Goal: Use online tool/utility: Utilize a website feature to perform a specific function

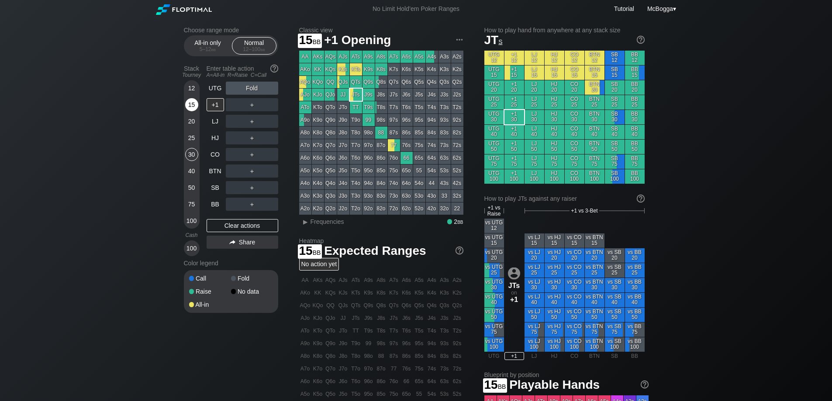
click at [190, 109] on div "15" at bounding box center [191, 104] width 13 height 13
click at [218, 90] on div "UTG" at bounding box center [214, 88] width 17 height 13
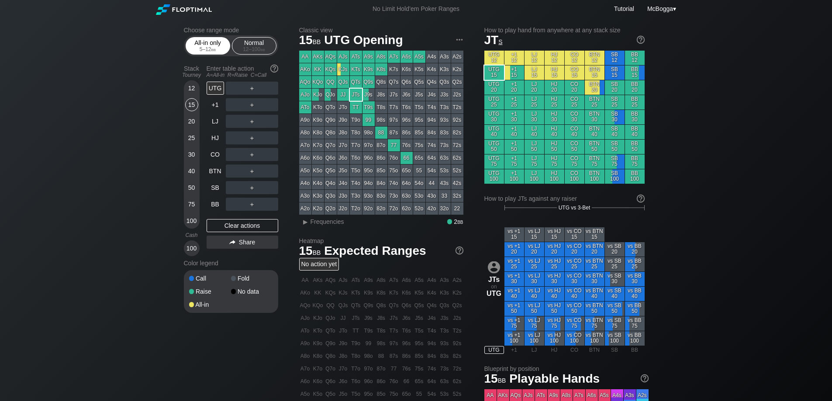
click at [208, 48] on div "5 – 12 bb" at bounding box center [207, 49] width 37 height 6
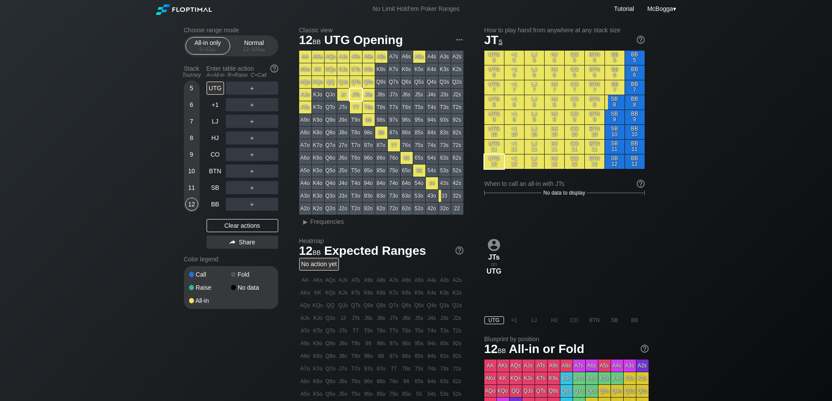
click at [188, 155] on div "9" at bounding box center [191, 154] width 13 height 13
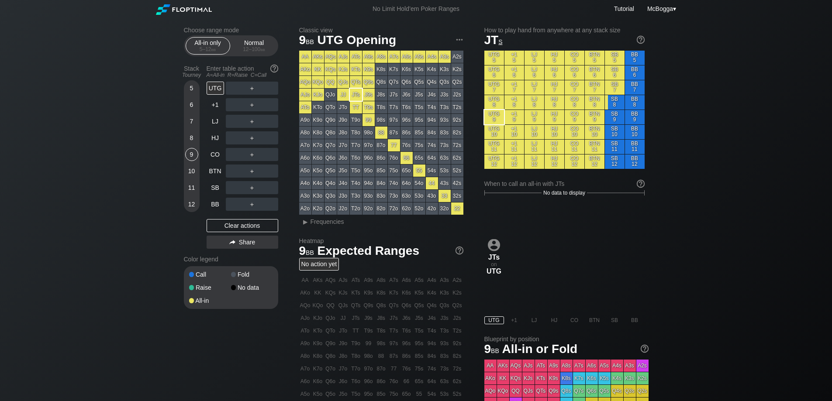
click at [192, 202] on div "12" at bounding box center [191, 204] width 13 height 13
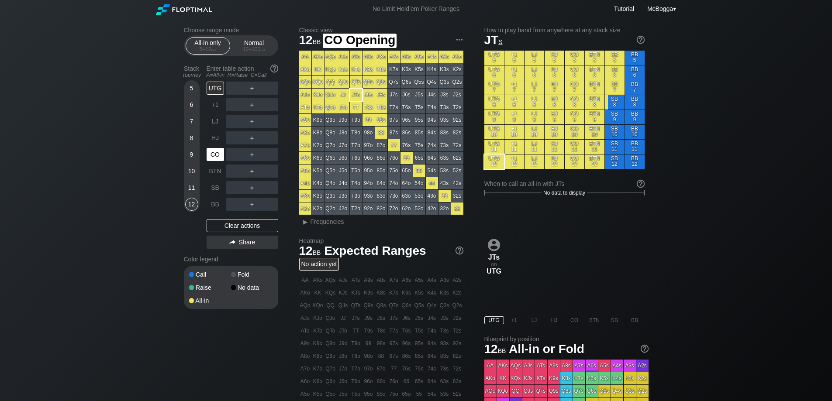
click at [212, 156] on div "CO" at bounding box center [214, 154] width 17 height 13
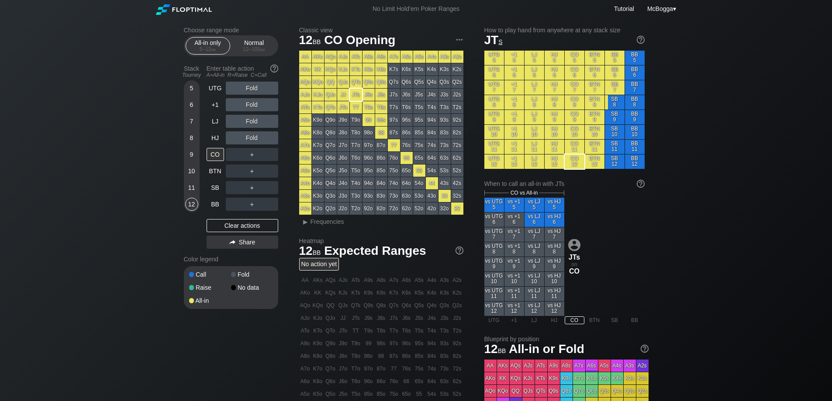
click at [250, 108] on div "Fold" at bounding box center [252, 104] width 52 height 13
click at [235, 103] on div "A ✕" at bounding box center [234, 104] width 17 height 13
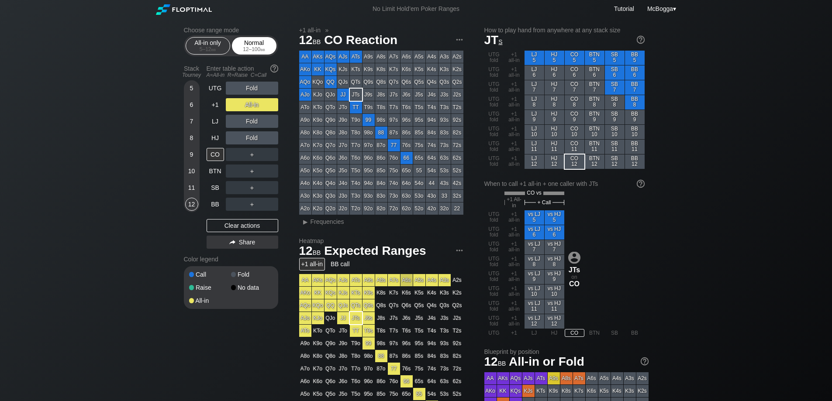
click at [243, 43] on div "Normal 12 – 100 bb" at bounding box center [254, 46] width 40 height 17
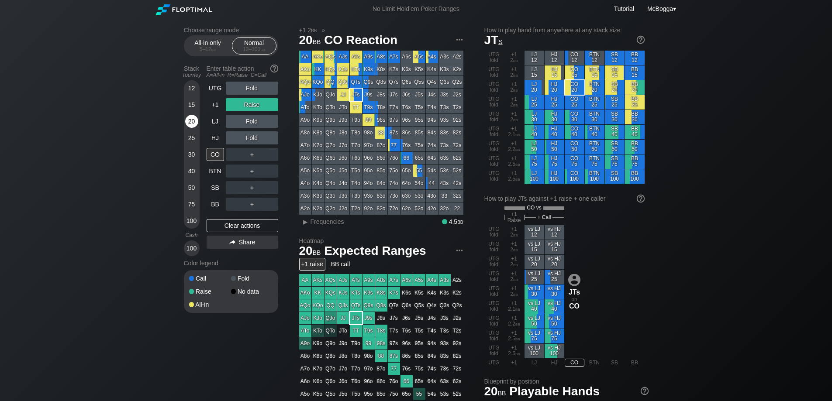
click at [189, 118] on div "20" at bounding box center [191, 121] width 13 height 13
click at [219, 88] on div "UTG" at bounding box center [214, 88] width 17 height 13
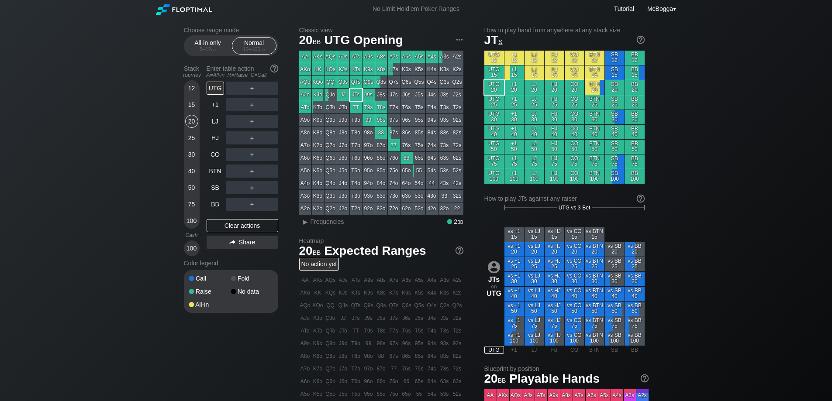
click at [197, 94] on div "12" at bounding box center [191, 90] width 13 height 17
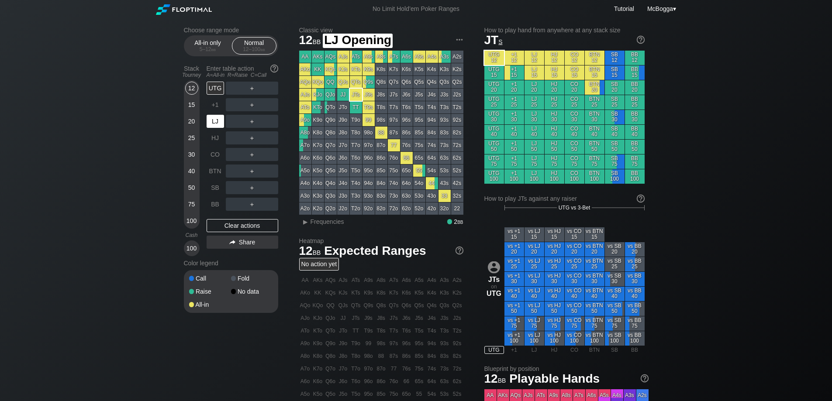
click at [223, 119] on div "LJ" at bounding box center [214, 121] width 17 height 13
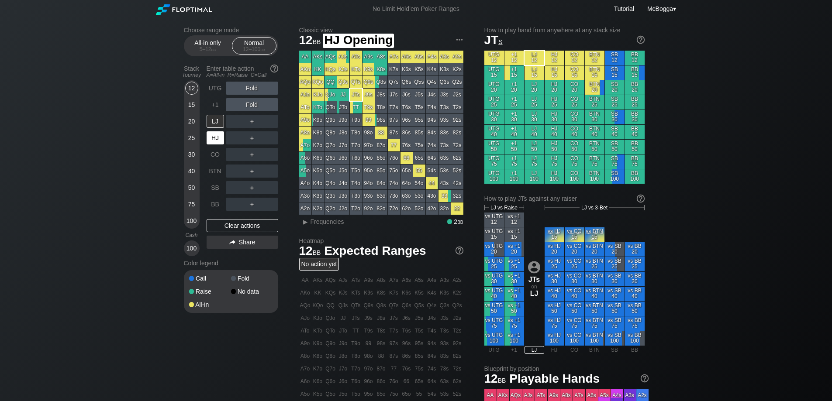
click at [217, 134] on div "HJ" at bounding box center [214, 137] width 17 height 13
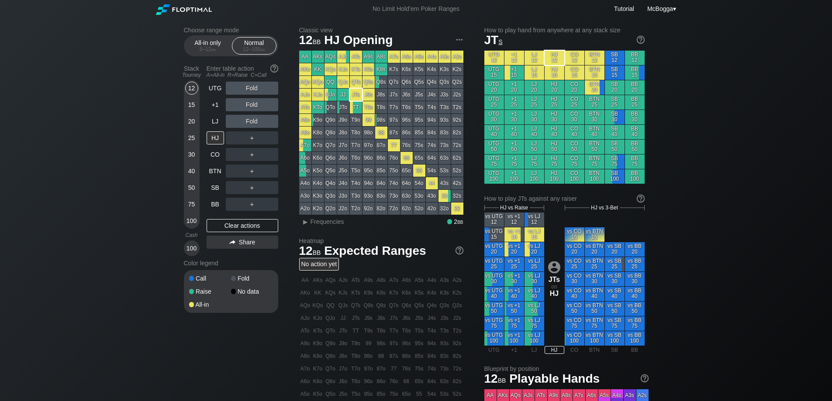
click at [194, 99] on div "15" at bounding box center [191, 104] width 13 height 13
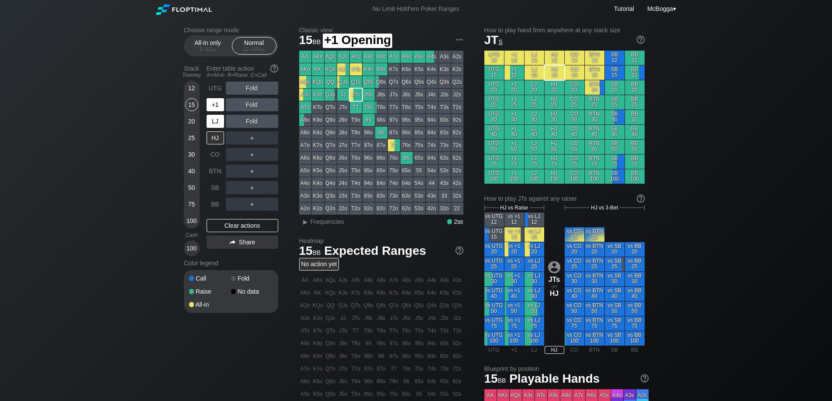
click at [213, 117] on div "LJ" at bounding box center [214, 121] width 17 height 13
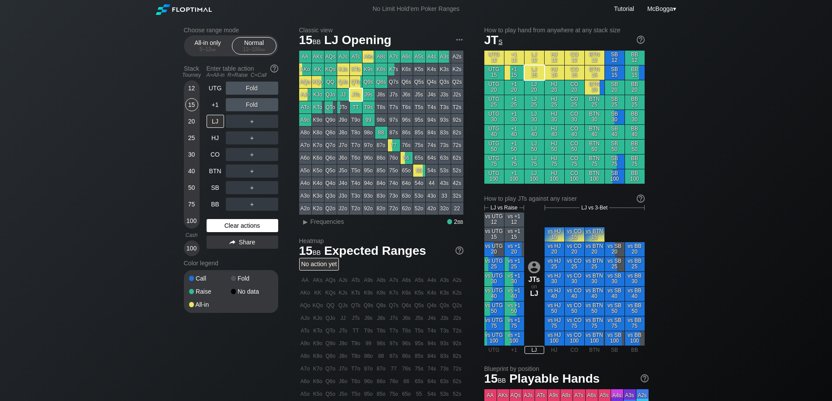
click at [258, 223] on div "Clear actions" at bounding box center [242, 225] width 72 height 13
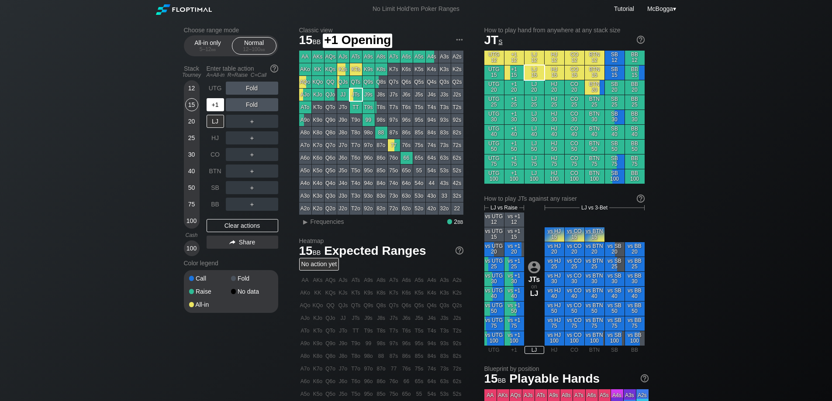
click at [212, 102] on div "+1" at bounding box center [214, 104] width 17 height 13
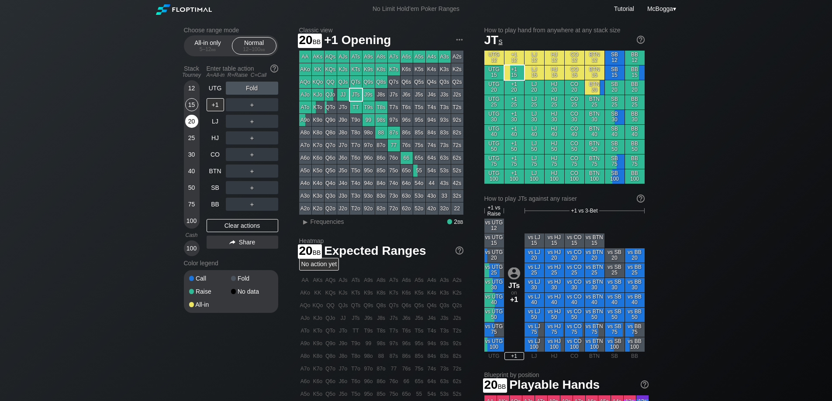
click at [190, 125] on div "20" at bounding box center [191, 121] width 13 height 13
click at [245, 122] on div "R ✕" at bounding box center [251, 121] width 17 height 13
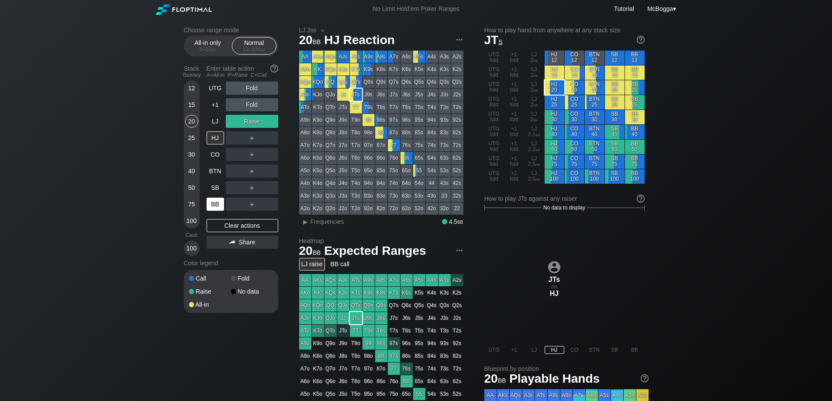
click at [214, 205] on div "BB" at bounding box center [214, 204] width 17 height 13
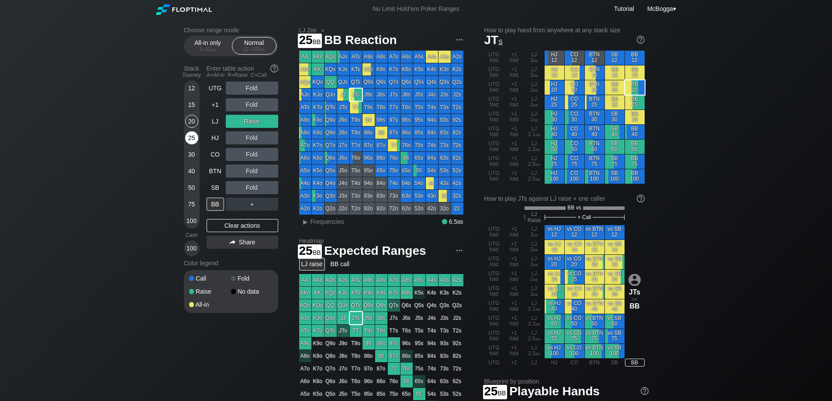
click at [197, 139] on div "25" at bounding box center [191, 137] width 13 height 13
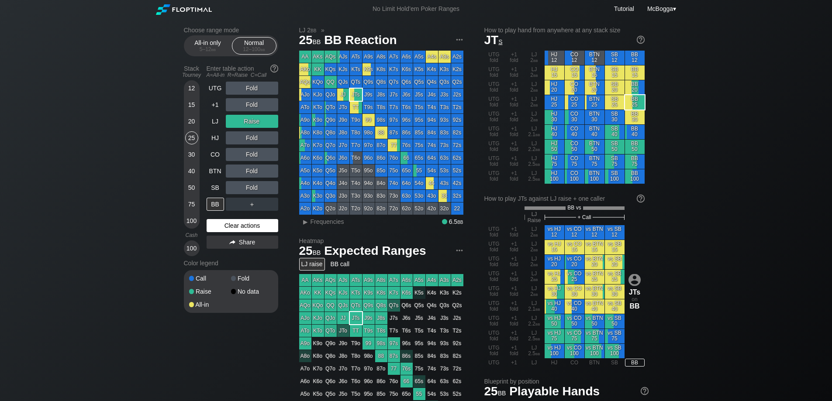
click at [245, 221] on div "Clear actions" at bounding box center [242, 225] width 72 height 13
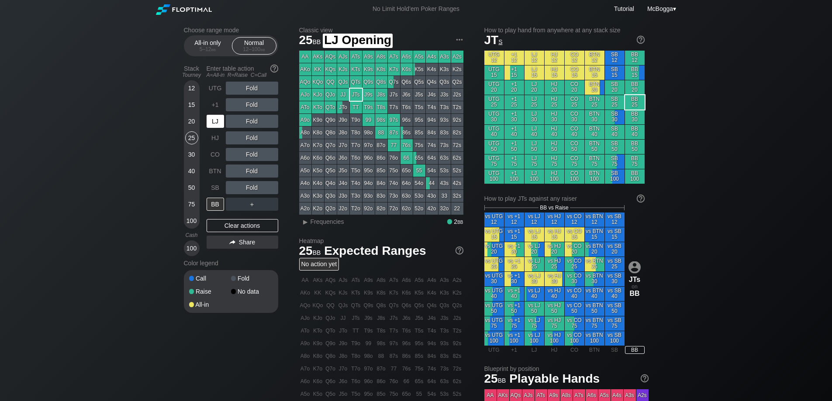
click at [213, 124] on div "LJ" at bounding box center [214, 121] width 17 height 13
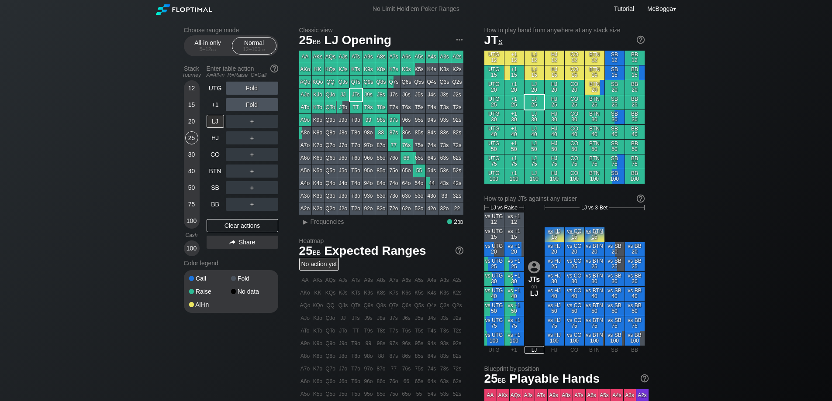
click at [189, 88] on div "12" at bounding box center [191, 88] width 13 height 13
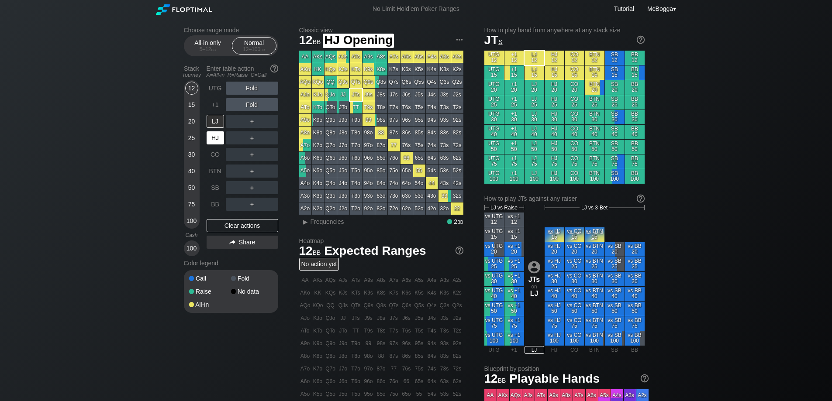
click at [215, 142] on div "HJ" at bounding box center [214, 137] width 17 height 13
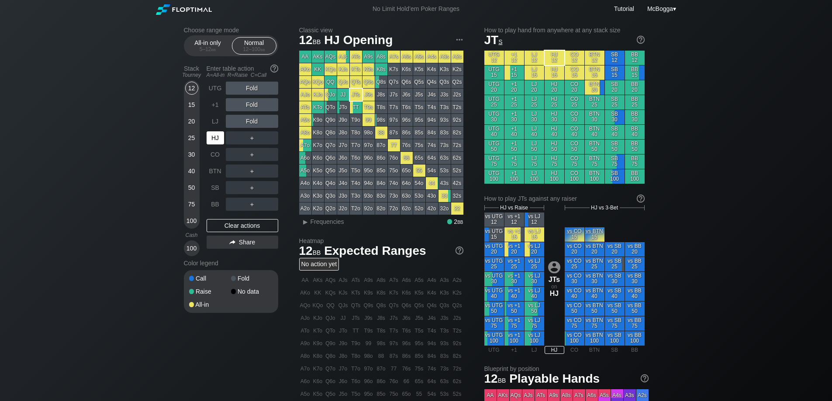
click at [215, 137] on div "HJ" at bounding box center [214, 137] width 17 height 13
click at [215, 86] on div "UTG" at bounding box center [214, 88] width 17 height 13
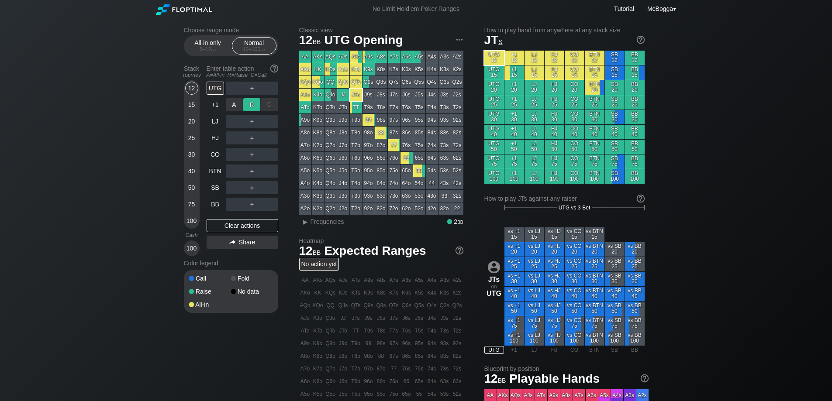
click at [254, 104] on div "R ✕" at bounding box center [251, 104] width 17 height 13
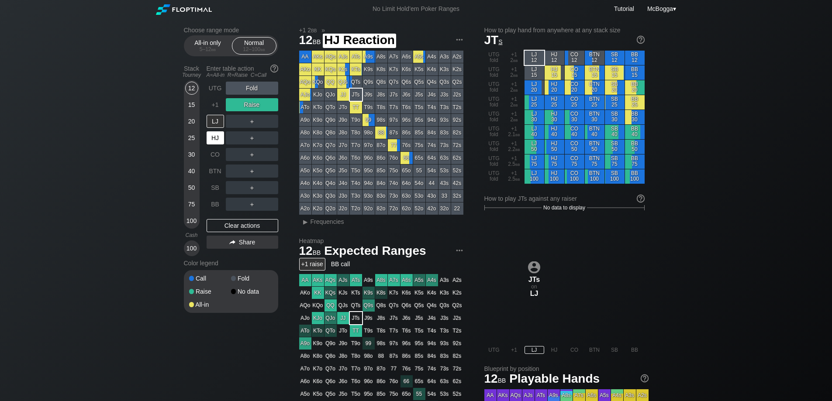
click at [221, 144] on div "HJ" at bounding box center [214, 137] width 17 height 13
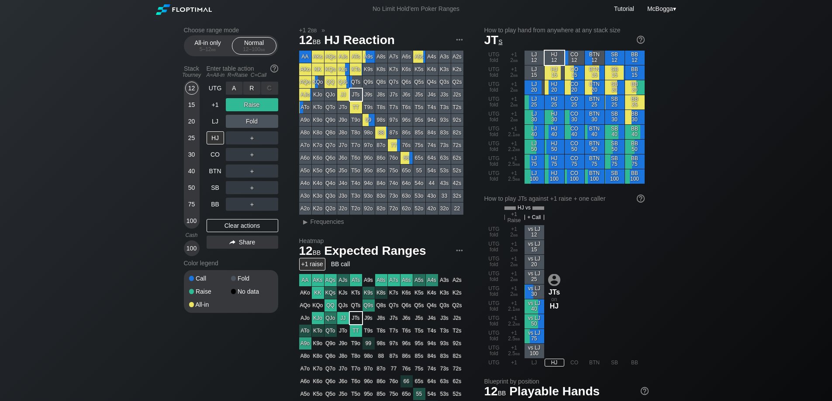
click at [226, 82] on div "A ✕" at bounding box center [234, 88] width 17 height 13
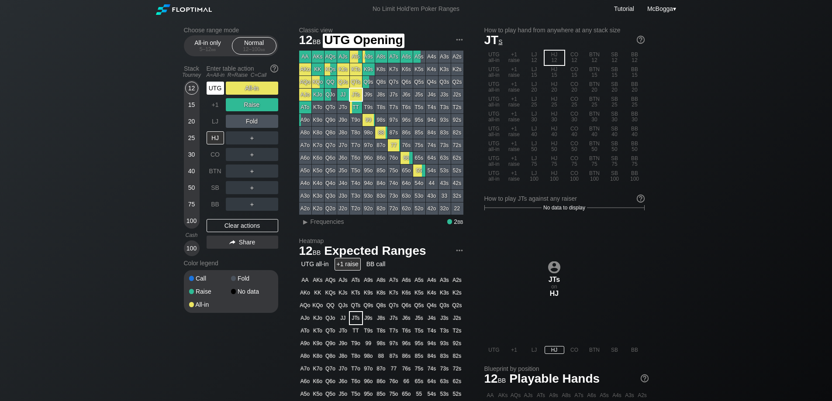
click at [213, 86] on div "UTG" at bounding box center [214, 88] width 17 height 13
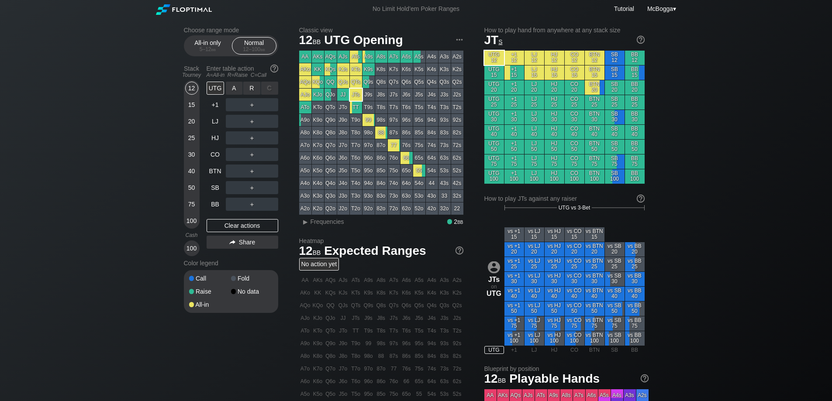
click at [250, 89] on div "R ✕" at bounding box center [251, 88] width 17 height 13
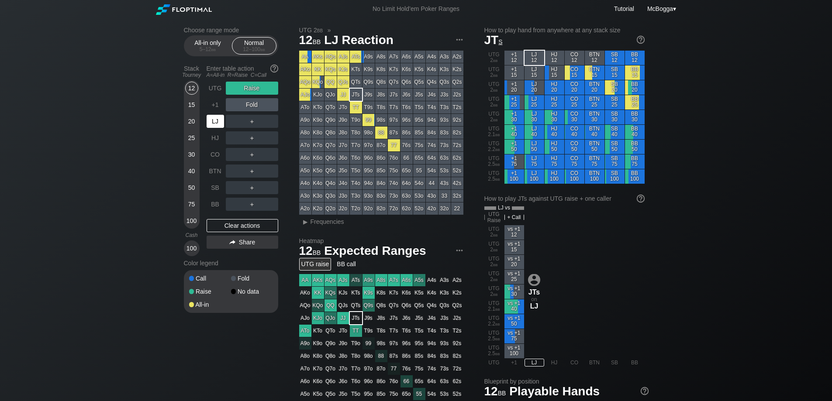
click at [213, 120] on div "LJ" at bounding box center [214, 121] width 17 height 13
click at [252, 224] on div "Clear actions" at bounding box center [242, 225] width 72 height 13
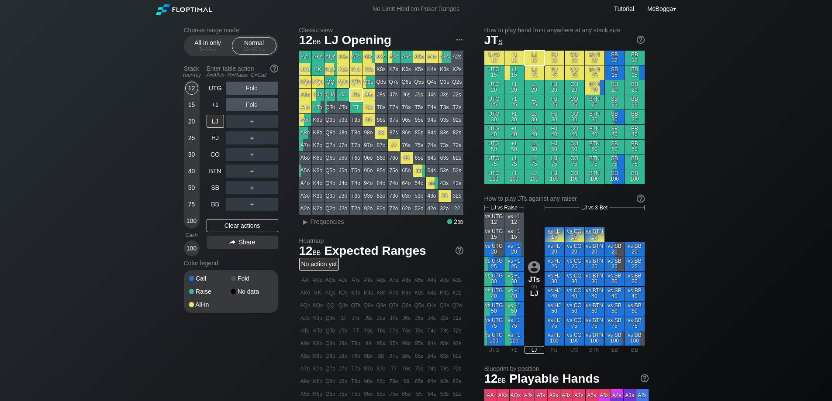
click at [192, 155] on div "30" at bounding box center [191, 154] width 13 height 13
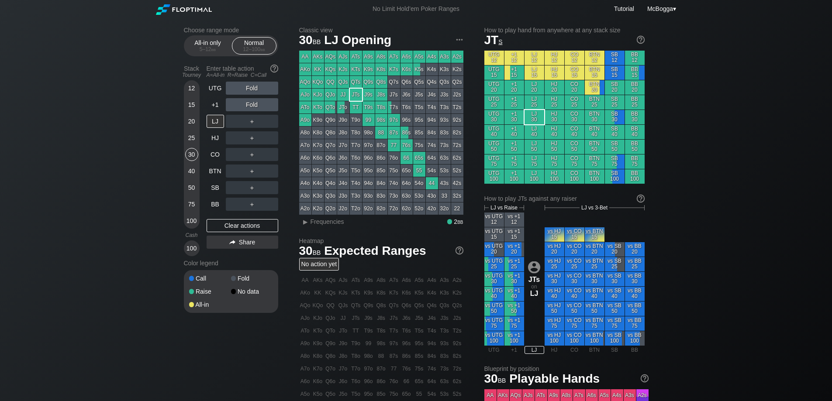
click at [186, 100] on div "15" at bounding box center [191, 106] width 13 height 17
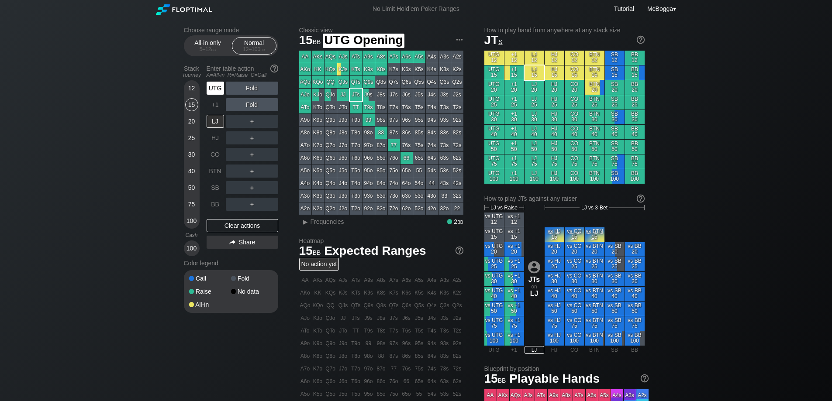
click at [215, 86] on div "UTG" at bounding box center [214, 88] width 17 height 13
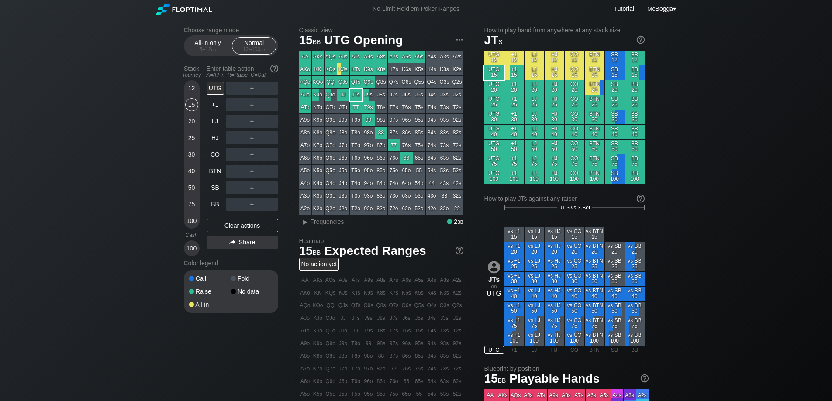
click at [194, 93] on div "12" at bounding box center [191, 88] width 13 height 13
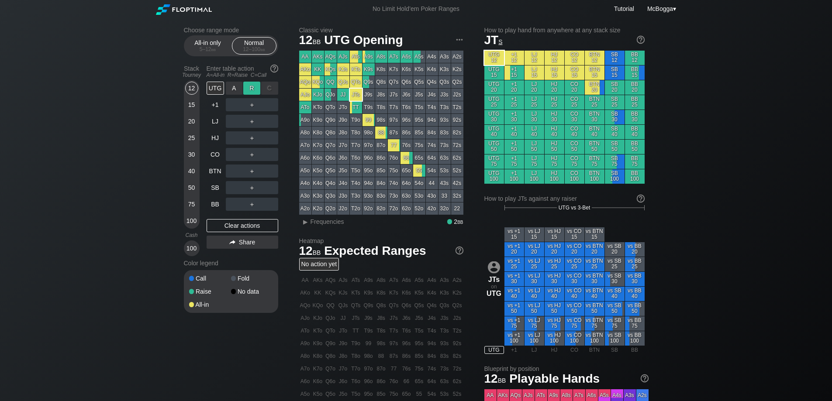
click at [249, 89] on div "R ✕" at bounding box center [251, 88] width 17 height 13
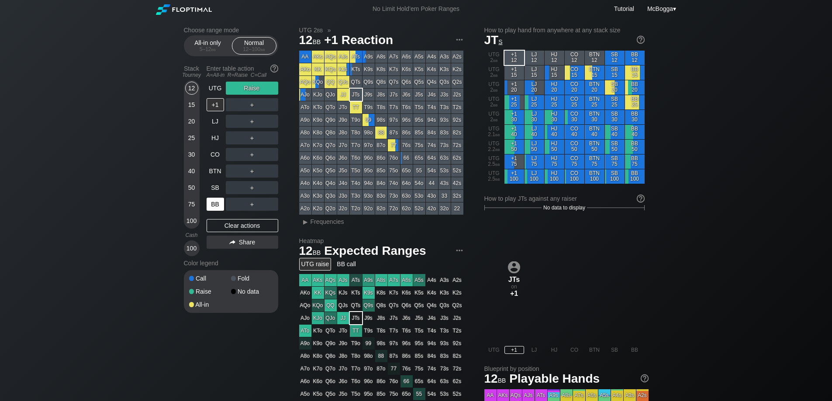
click at [210, 203] on div "BB" at bounding box center [214, 204] width 17 height 13
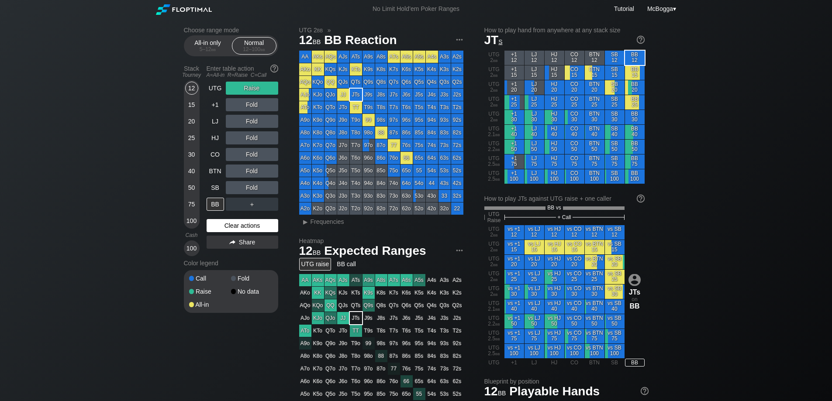
drag, startPoint x: 247, startPoint y: 224, endPoint x: 242, endPoint y: 226, distance: 5.9
click at [247, 224] on div "Clear actions" at bounding box center [242, 225] width 72 height 13
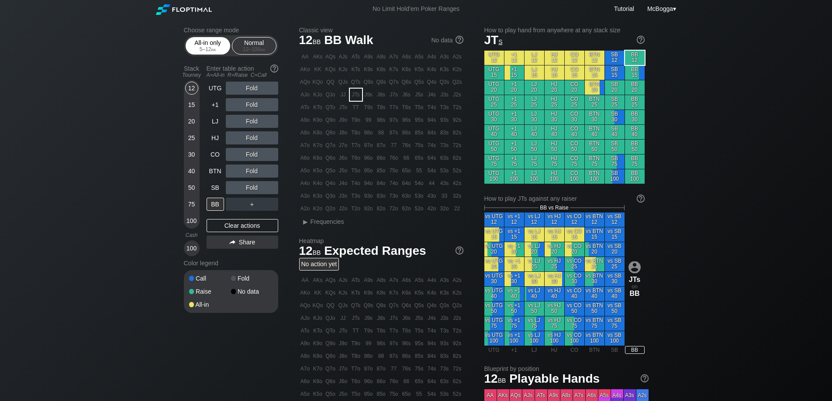
click at [204, 51] on div "5 – 12 bb" at bounding box center [207, 49] width 37 height 6
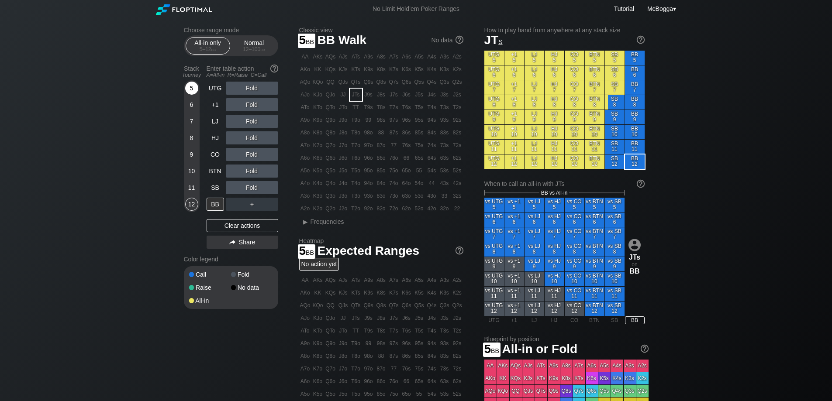
click at [191, 88] on div "5" at bounding box center [191, 88] width 13 height 13
click at [191, 103] on div "6" at bounding box center [191, 104] width 13 height 13
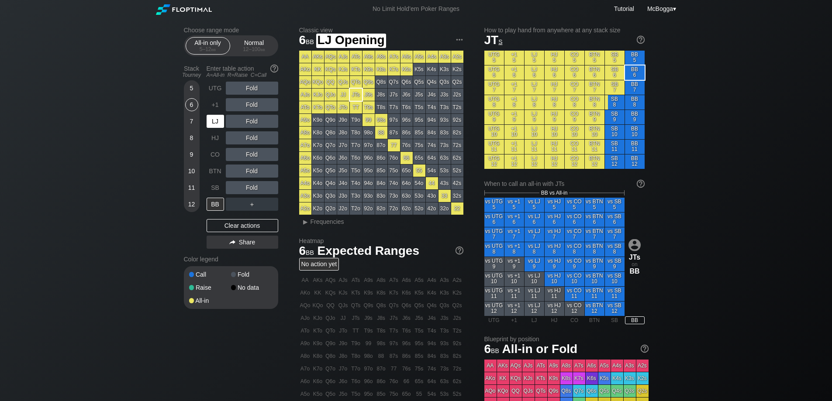
click at [214, 117] on div "LJ" at bounding box center [214, 121] width 17 height 13
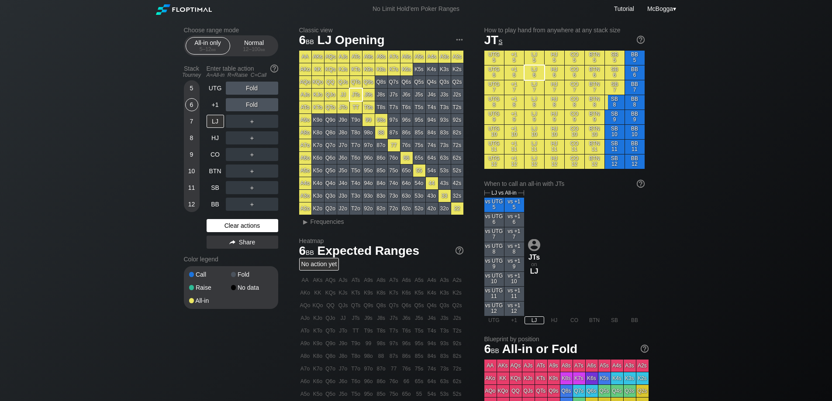
click at [263, 223] on div "Clear actions" at bounding box center [242, 225] width 72 height 13
click at [257, 43] on div "Normal 12 – 100 bb" at bounding box center [254, 46] width 40 height 17
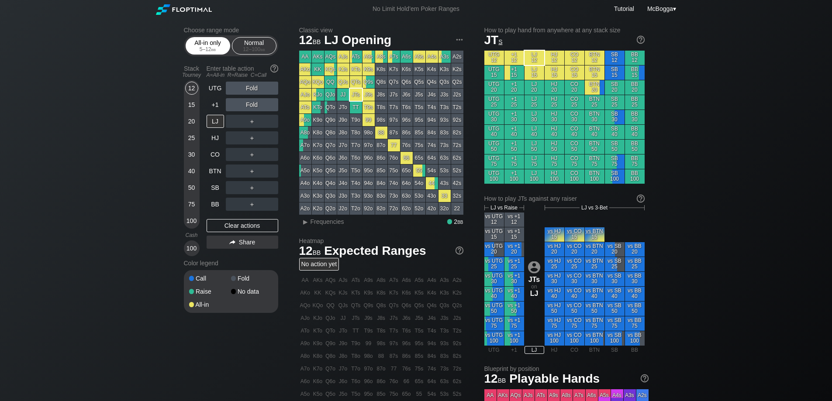
click at [209, 50] on div "5 – 12 bb" at bounding box center [207, 49] width 37 height 6
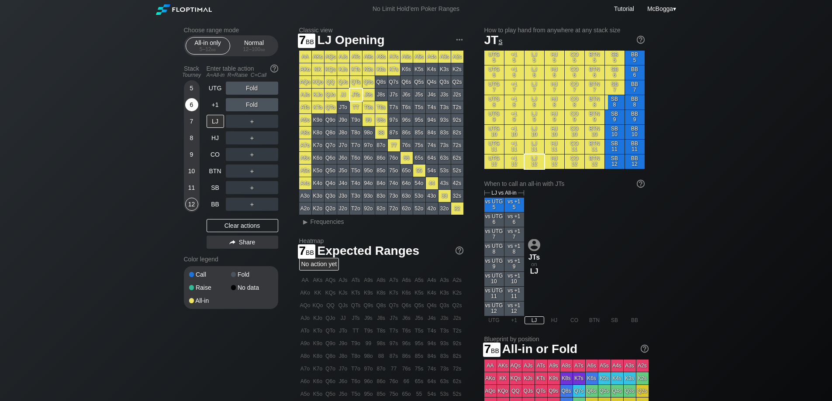
click at [193, 107] on div "6" at bounding box center [191, 104] width 13 height 13
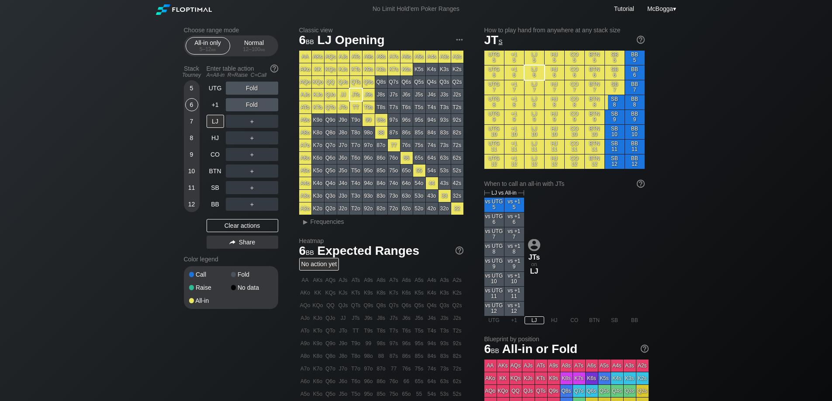
click at [254, 50] on div "12 – 100 bb" at bounding box center [254, 49] width 37 height 6
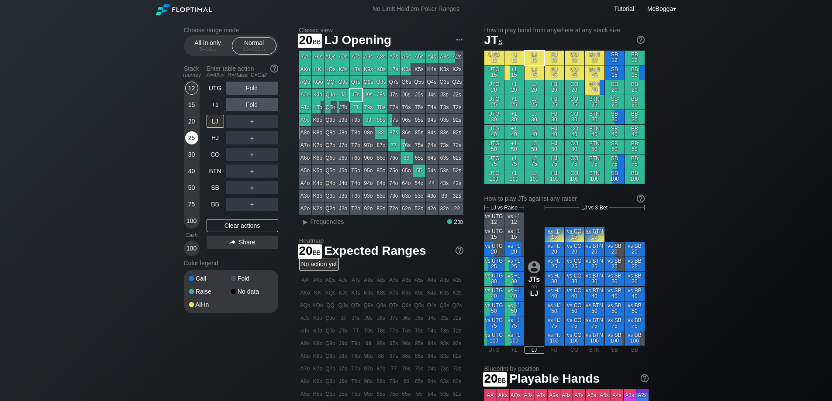
click at [196, 133] on div "25" at bounding box center [191, 137] width 13 height 13
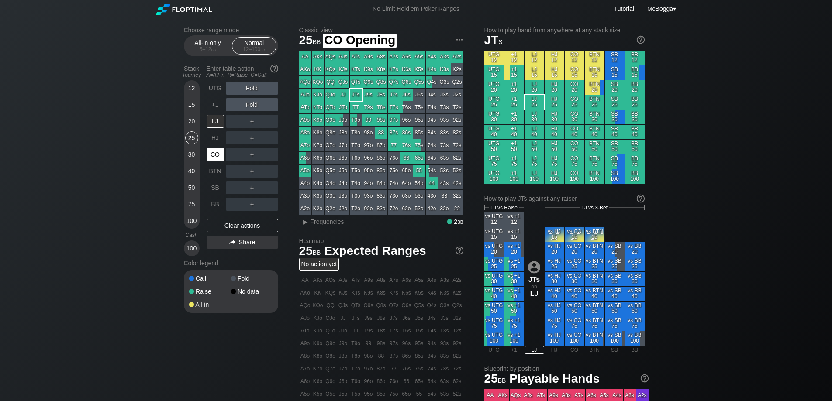
click at [217, 155] on div "CO" at bounding box center [214, 154] width 17 height 13
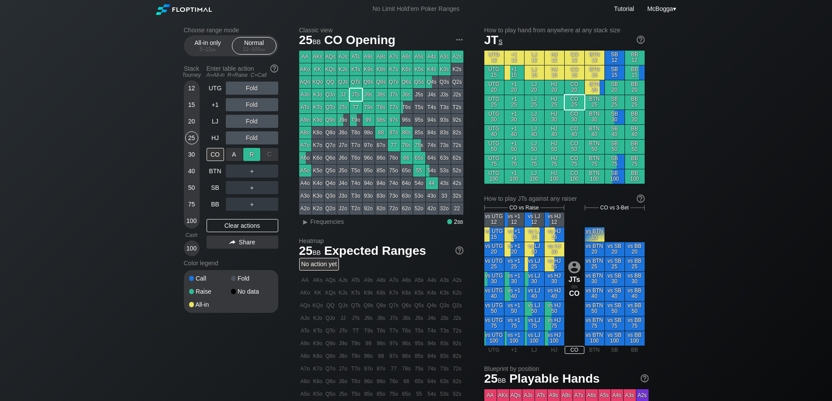
click at [247, 155] on div "R ✕" at bounding box center [251, 154] width 17 height 13
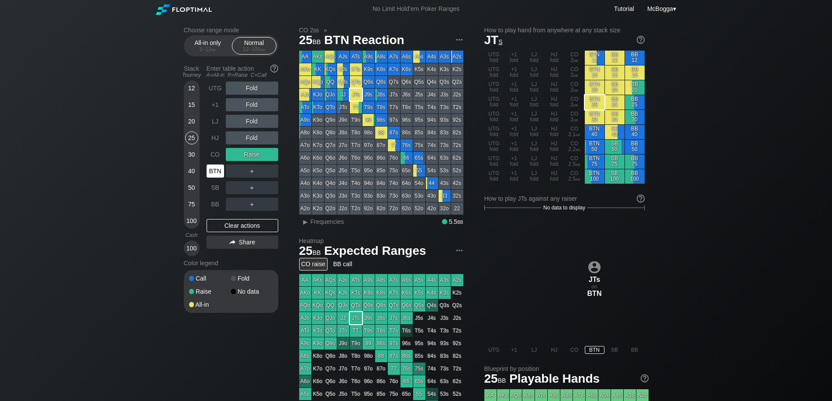
click at [218, 169] on div "BTN" at bounding box center [214, 171] width 17 height 13
click at [233, 219] on div "Clear actions" at bounding box center [242, 225] width 72 height 13
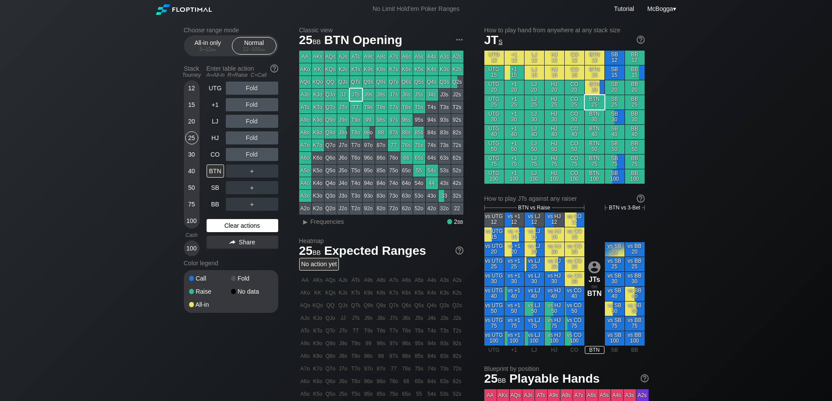
click at [233, 222] on div "Clear actions" at bounding box center [242, 225] width 72 height 13
click at [183, 121] on div "Choose range mode All-in only 5 – 12 bb Normal 12 – 100 bb Stack Tourney Enter …" at bounding box center [416, 296] width 478 height 557
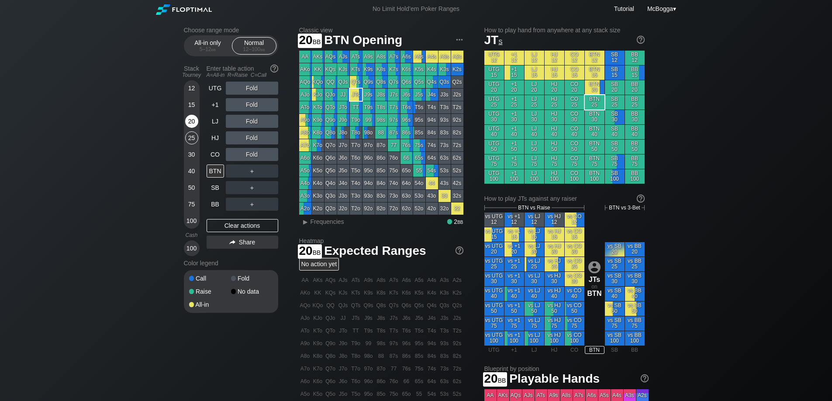
click at [189, 121] on div "20" at bounding box center [191, 121] width 13 height 13
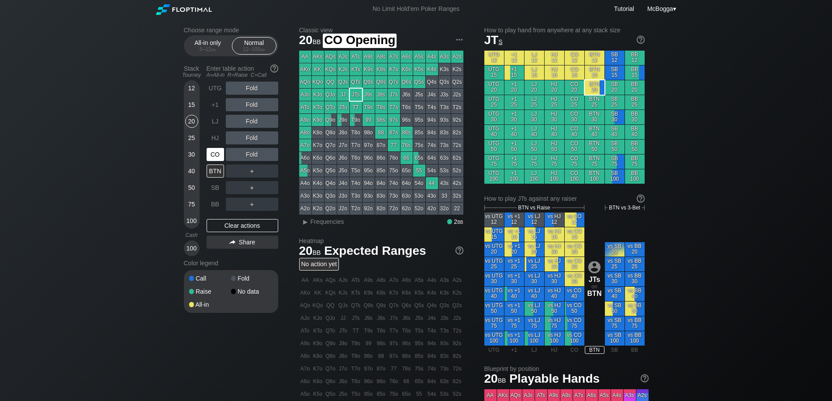
click at [214, 153] on div "CO" at bounding box center [214, 154] width 17 height 13
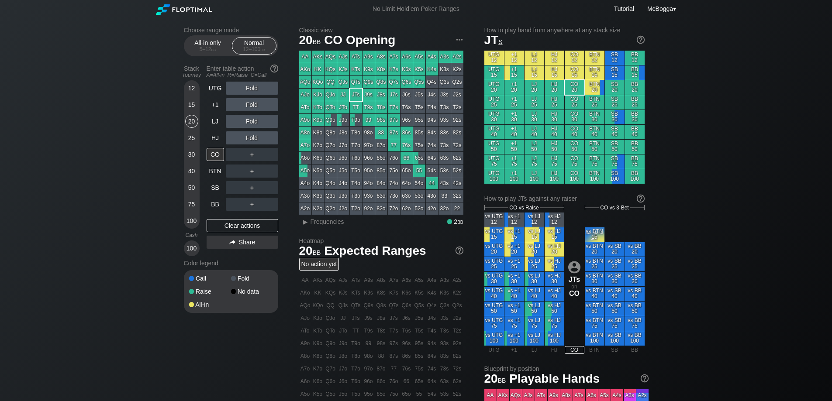
click at [246, 152] on div "＋" at bounding box center [252, 154] width 52 height 13
click at [252, 157] on div "R ✕" at bounding box center [251, 154] width 17 height 13
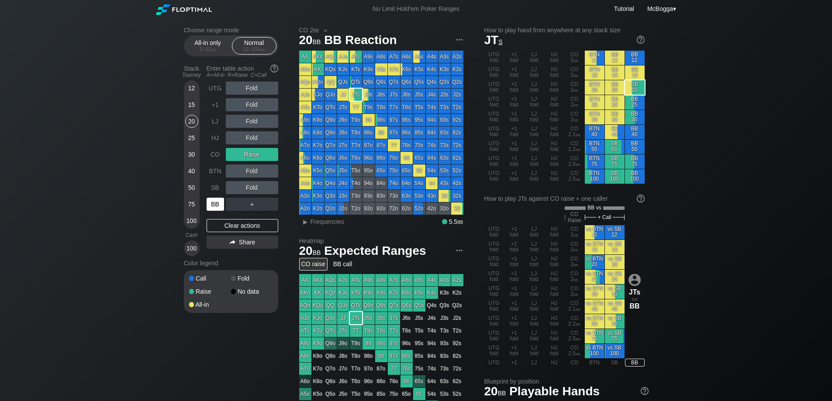
click at [213, 206] on div "BB" at bounding box center [214, 204] width 17 height 13
click at [232, 203] on div "A ✕" at bounding box center [234, 204] width 17 height 13
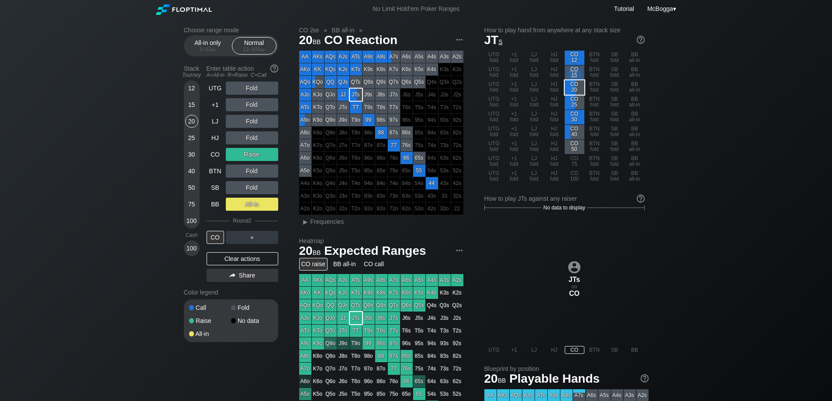
click at [241, 254] on div "Clear actions" at bounding box center [242, 258] width 72 height 13
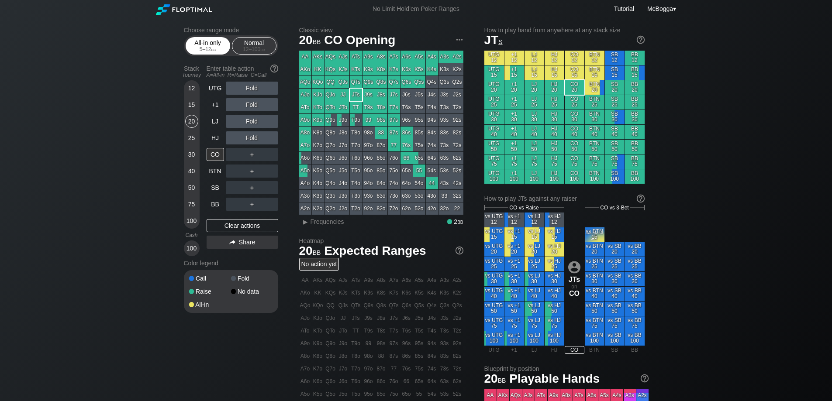
click at [210, 52] on div "All-in only 5 – 12 bb" at bounding box center [208, 46] width 40 height 17
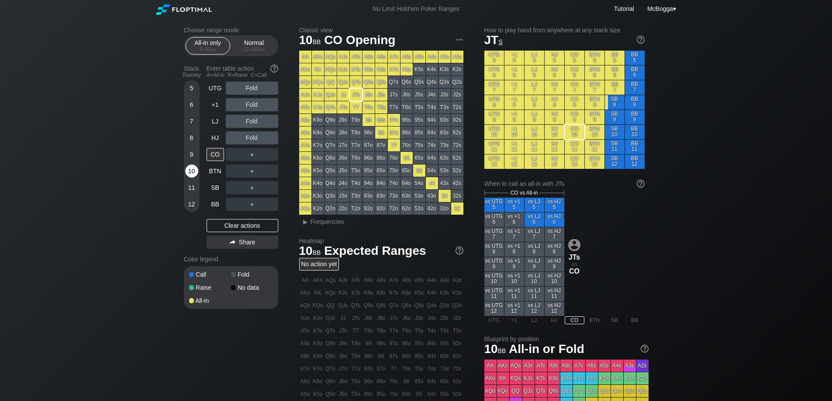
click at [191, 173] on div "10" at bounding box center [191, 171] width 13 height 13
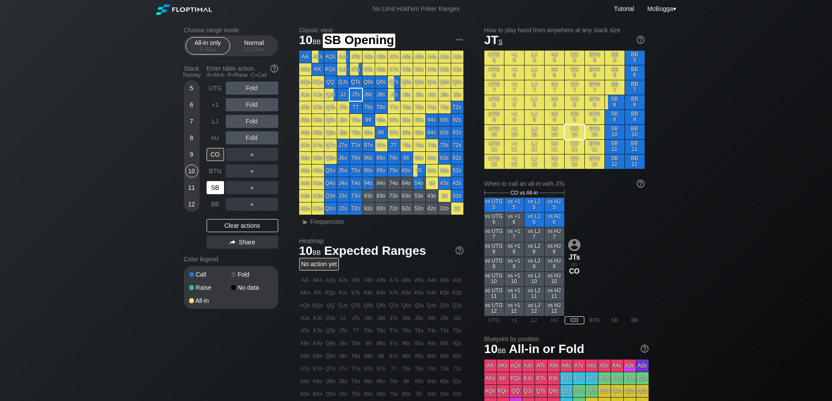
click at [215, 189] on div "SB" at bounding box center [214, 187] width 17 height 13
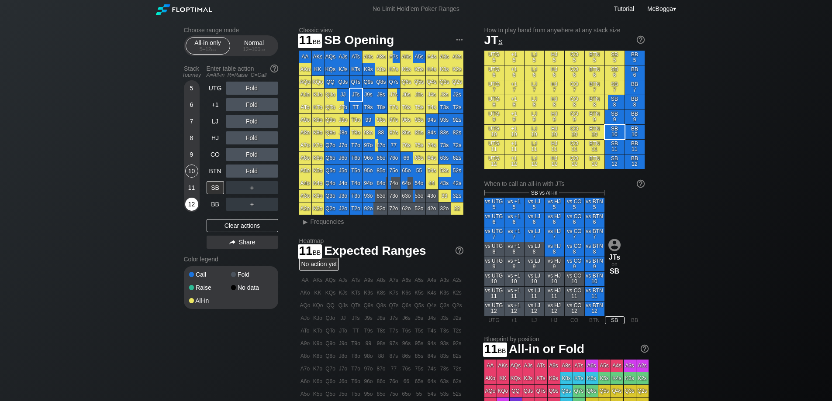
click at [194, 200] on div "12" at bounding box center [191, 204] width 13 height 13
click at [192, 186] on div "11" at bounding box center [191, 187] width 13 height 13
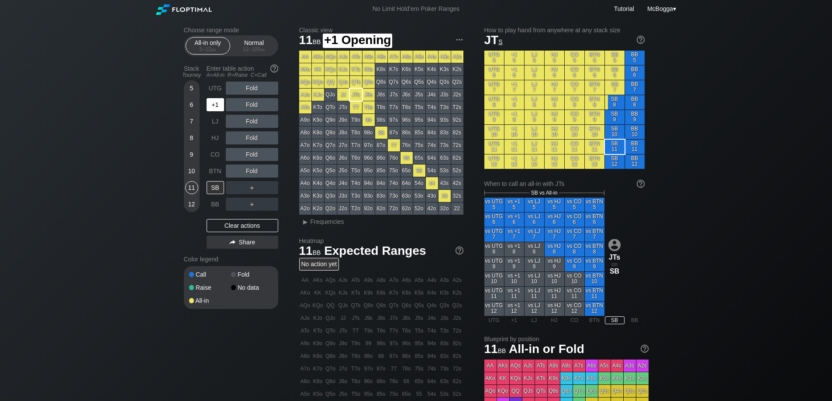
click at [216, 105] on div "+1" at bounding box center [214, 104] width 17 height 13
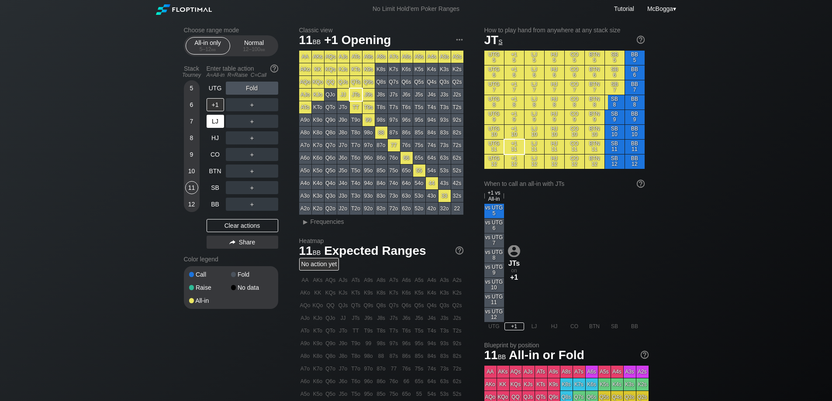
click at [211, 120] on div "LJ" at bounding box center [214, 121] width 17 height 13
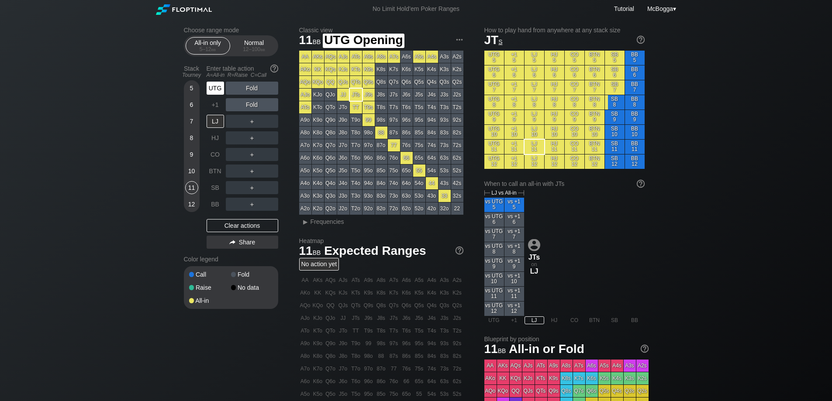
click at [215, 86] on div "UTG" at bounding box center [214, 88] width 17 height 13
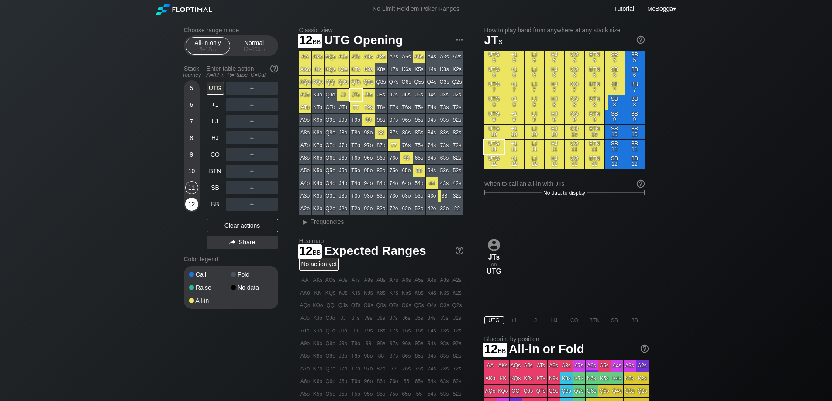
click at [194, 205] on div "12" at bounding box center [191, 204] width 13 height 13
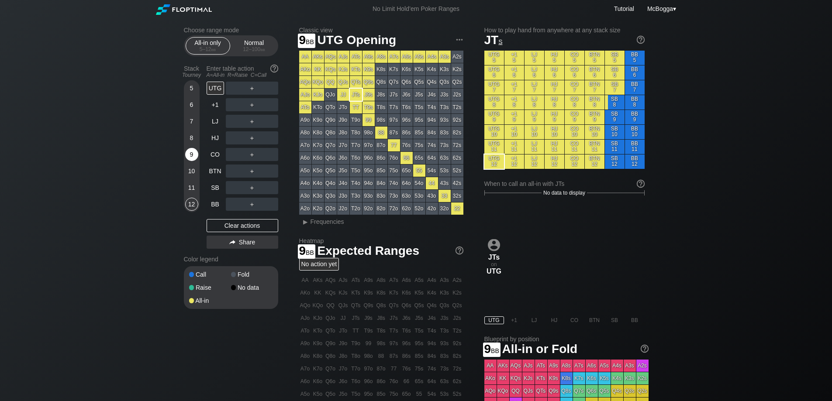
click at [194, 158] on div "9" at bounding box center [191, 154] width 13 height 13
click at [193, 137] on div "8" at bounding box center [191, 137] width 13 height 13
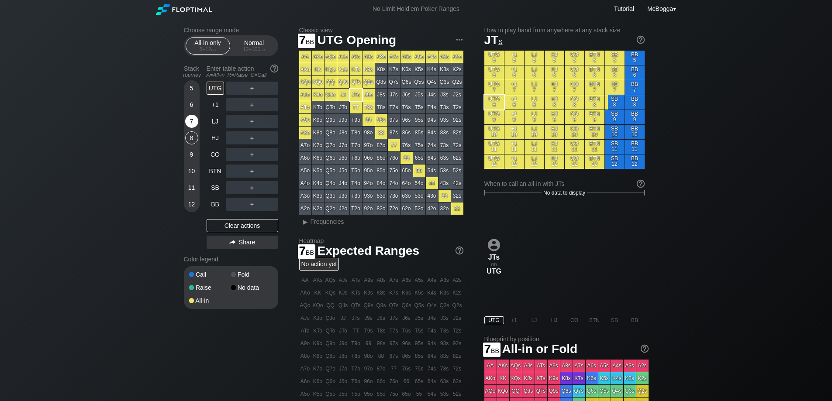
click at [192, 116] on div "7" at bounding box center [191, 121] width 13 height 13
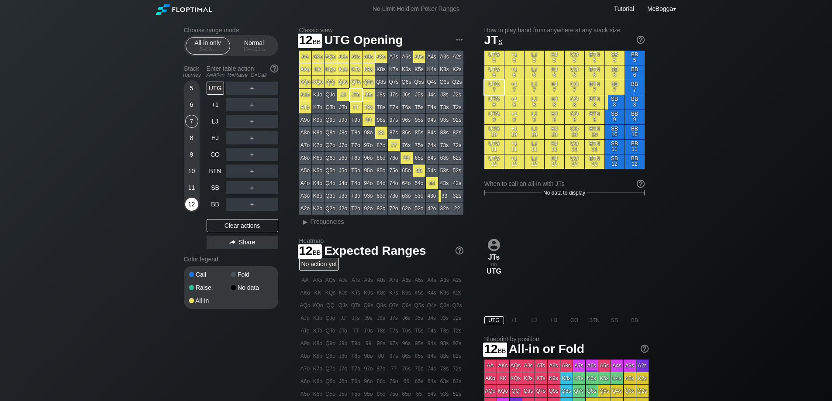
click at [191, 209] on div "12" at bounding box center [191, 204] width 13 height 13
click at [244, 41] on div "Normal 12 – 100 bb" at bounding box center [254, 46] width 40 height 17
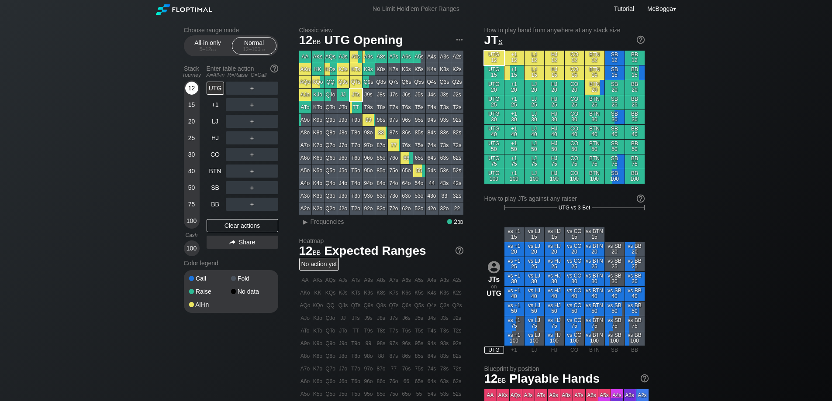
click at [190, 90] on div "12" at bounding box center [191, 88] width 13 height 13
click at [218, 88] on div "UTG" at bounding box center [214, 88] width 17 height 13
